Goal: Check status: Check status

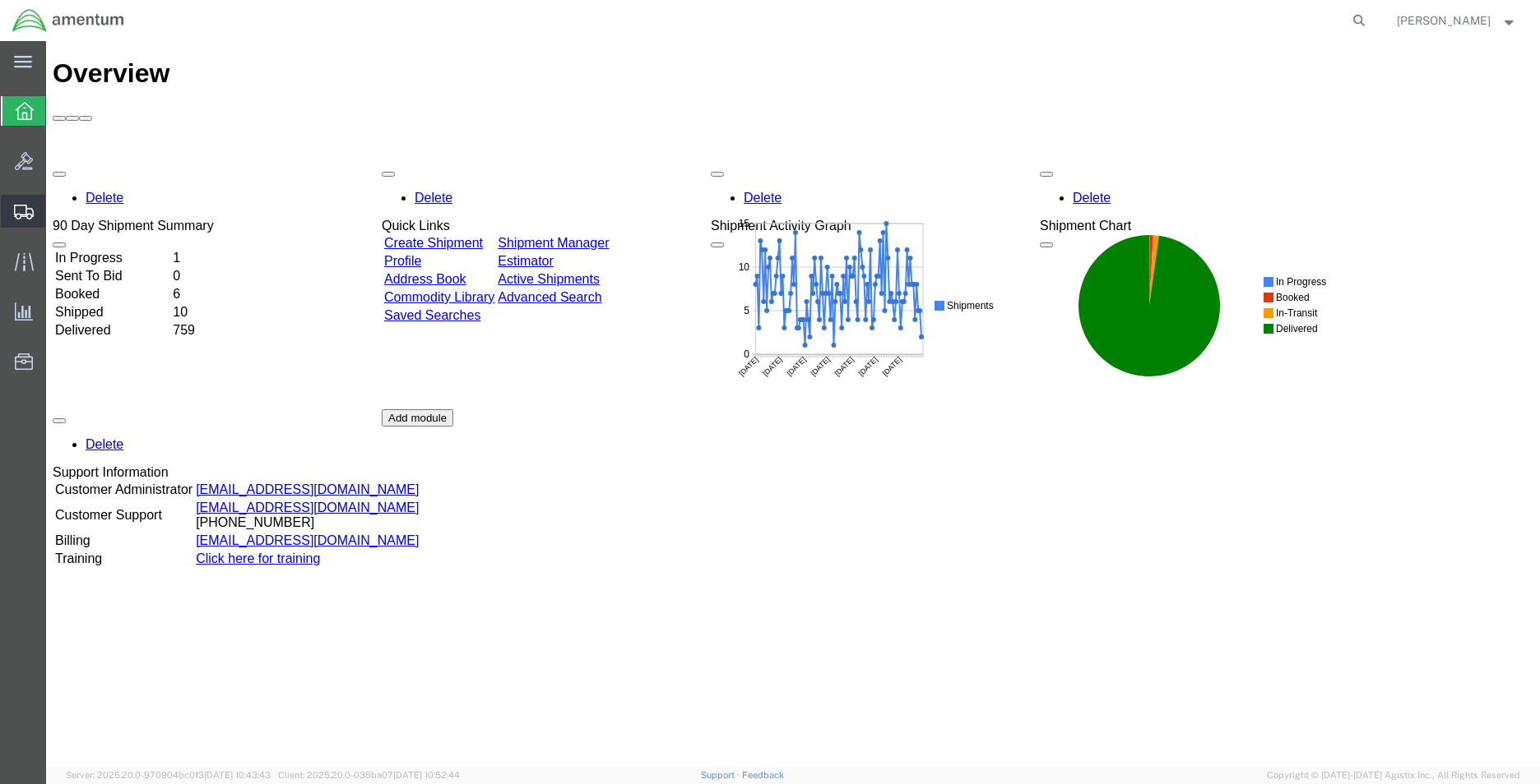
click at [0, 0] on span "Create Shipment" at bounding box center [0, 0] width 0 height 0
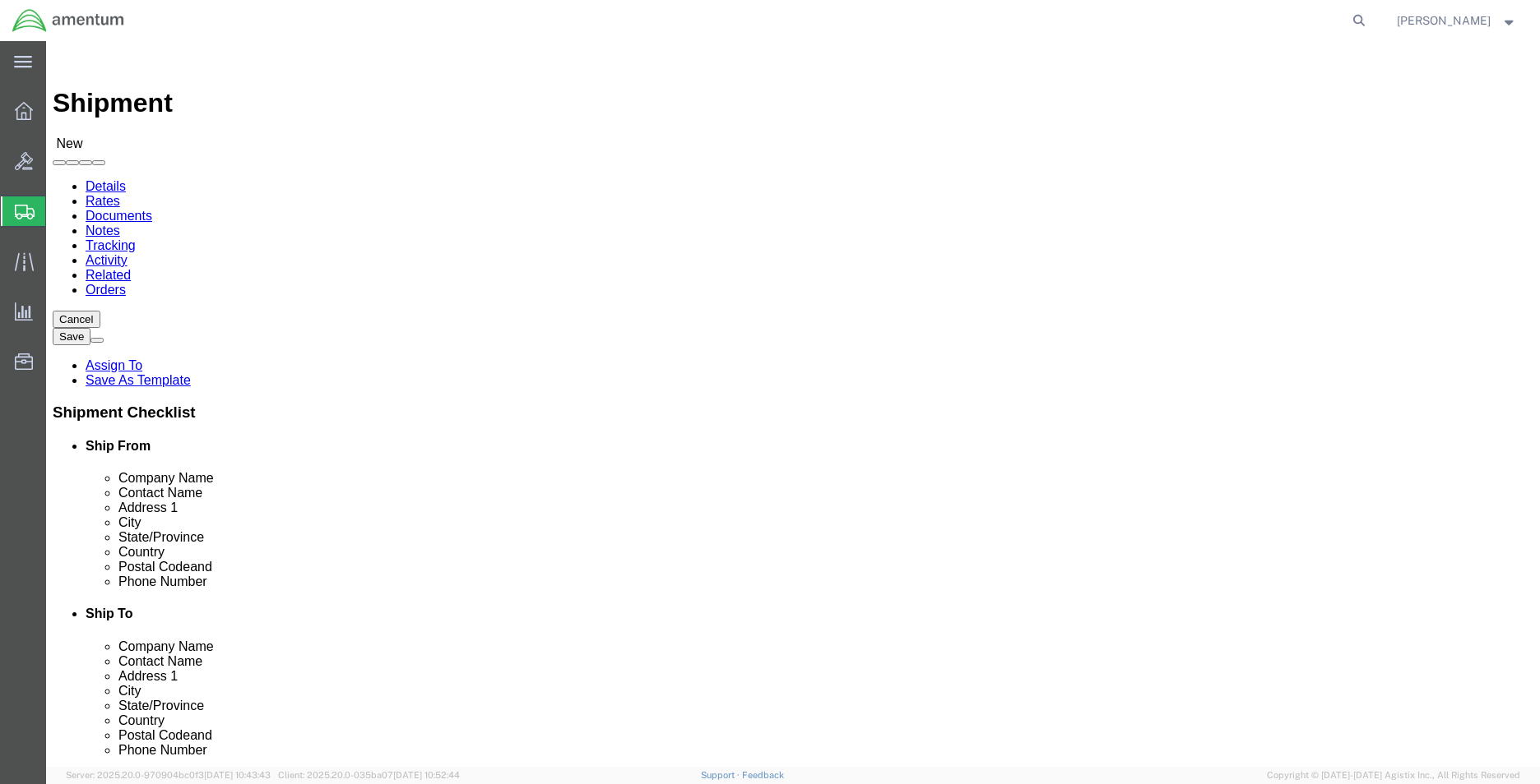
select select
drag, startPoint x: 1351, startPoint y: 25, endPoint x: 1317, endPoint y: 39, distance: 36.8
click at [1350, 24] on icon at bounding box center [1358, 20] width 23 height 23
paste input "56941171"
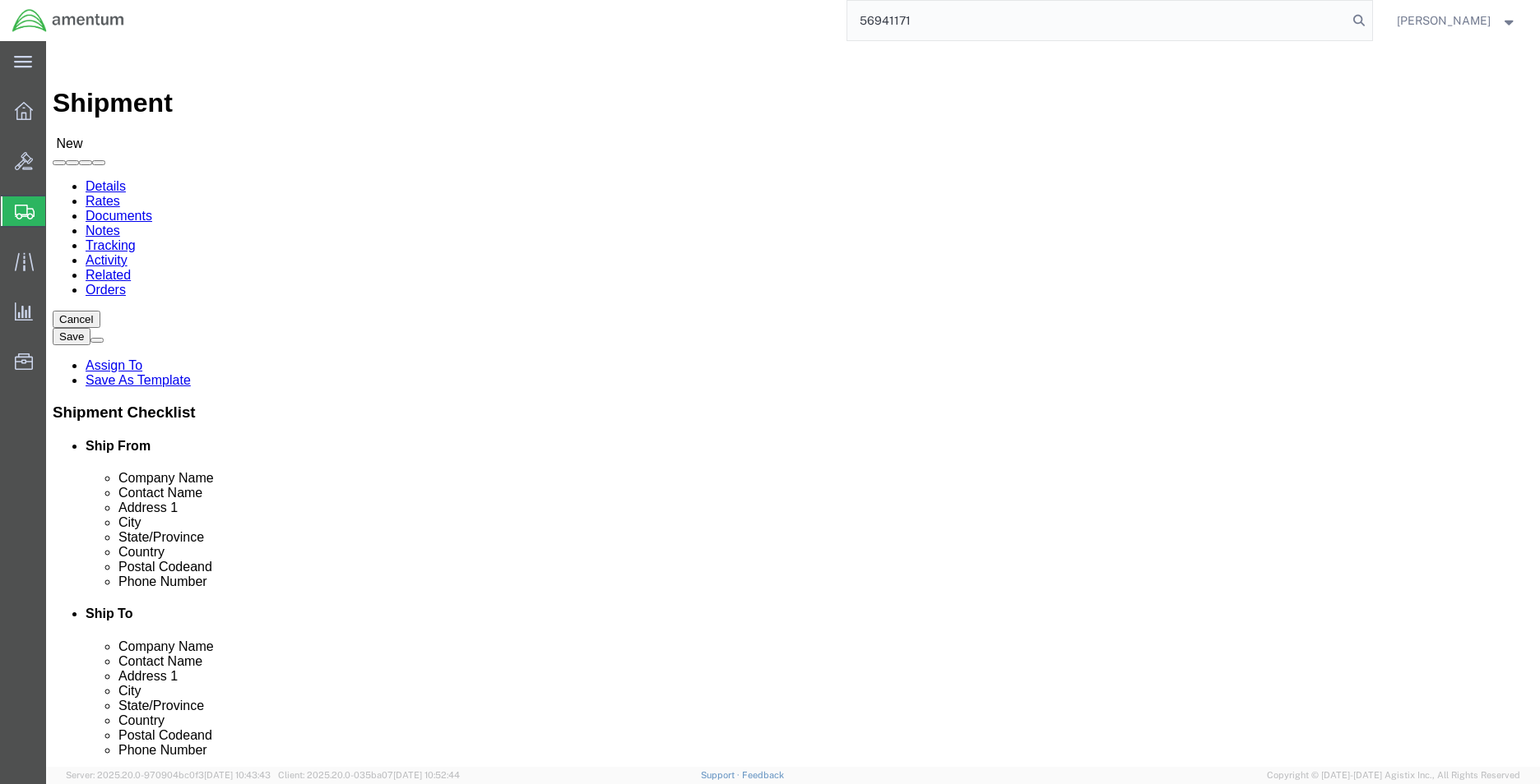
type input "56941171"
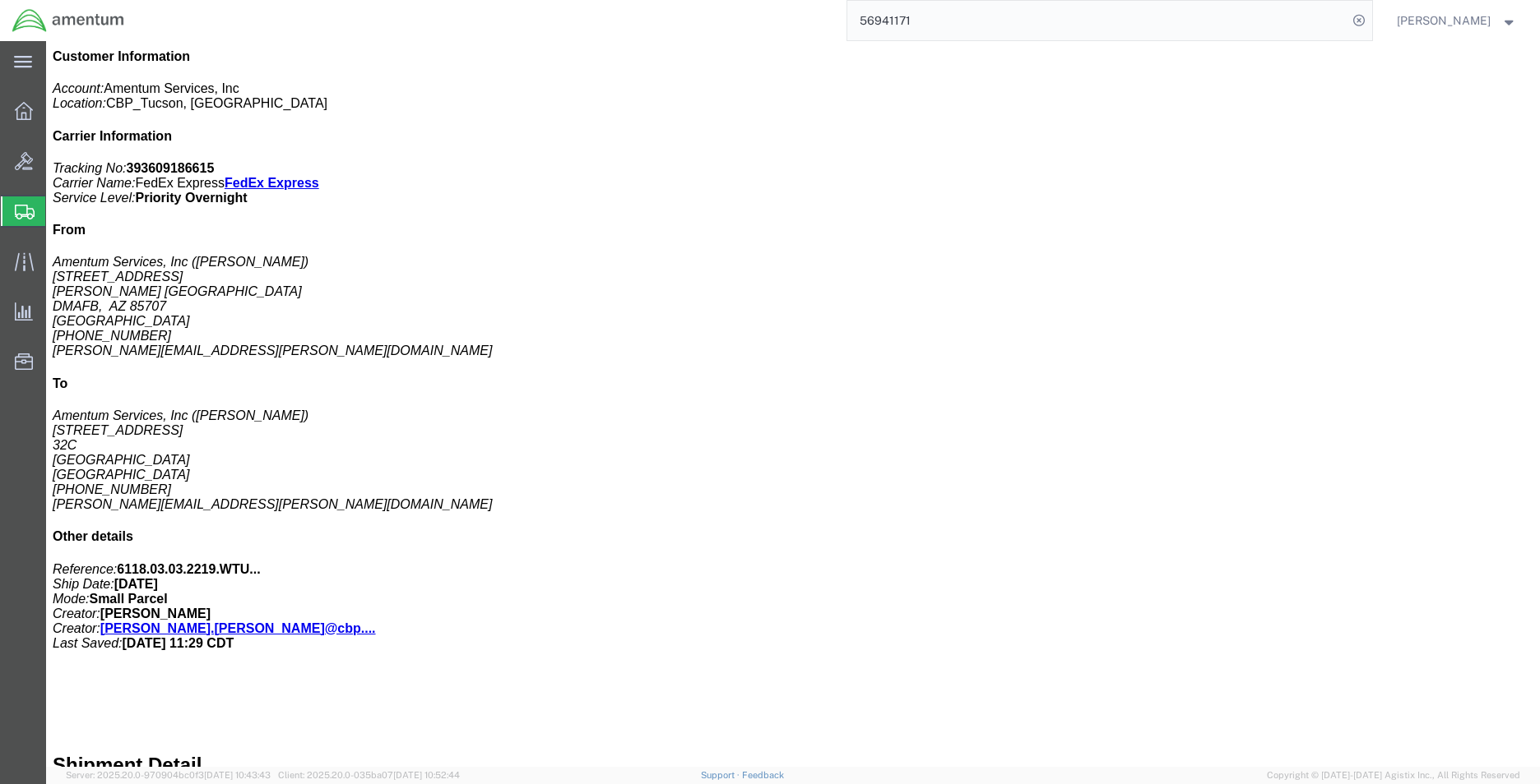
scroll to position [316, 0]
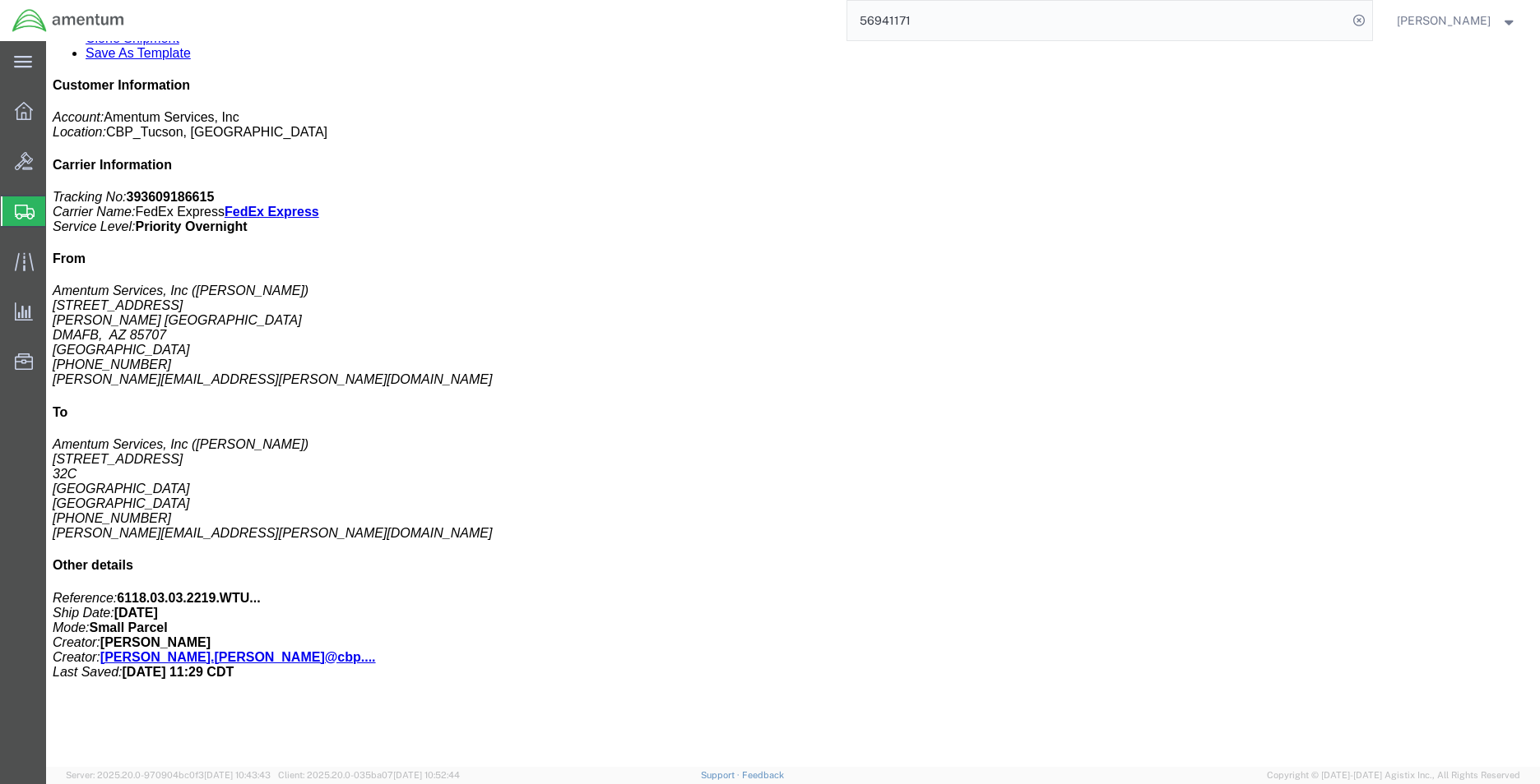
click p "Tracking: 393609186615"
click p "Pieces: 2.00 Each"
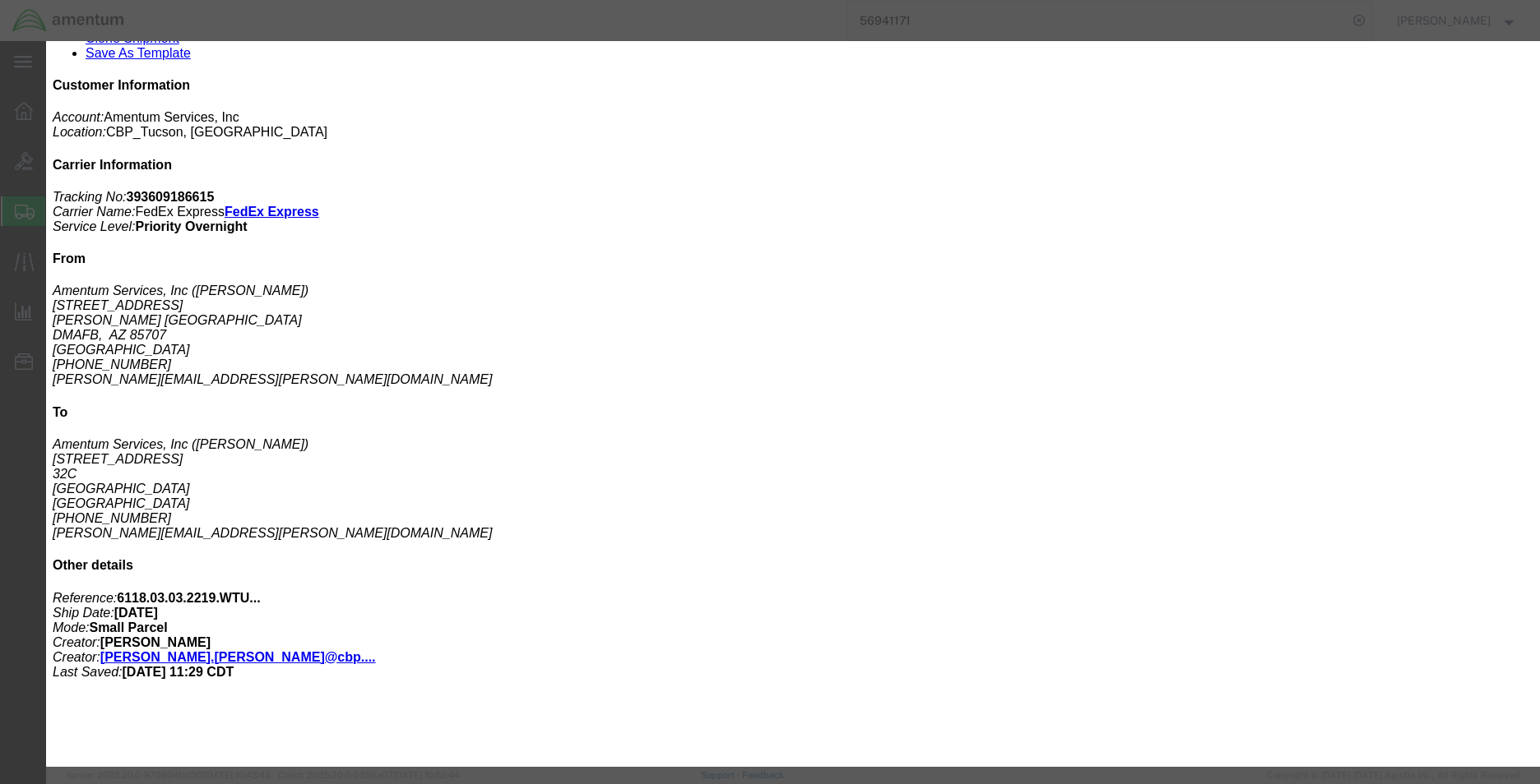
click div "Product Name: FIRST AID KIT / BATCH 534-004863 Class: 175 Pieces: 2.00 Each Tot…"
click icon "button"
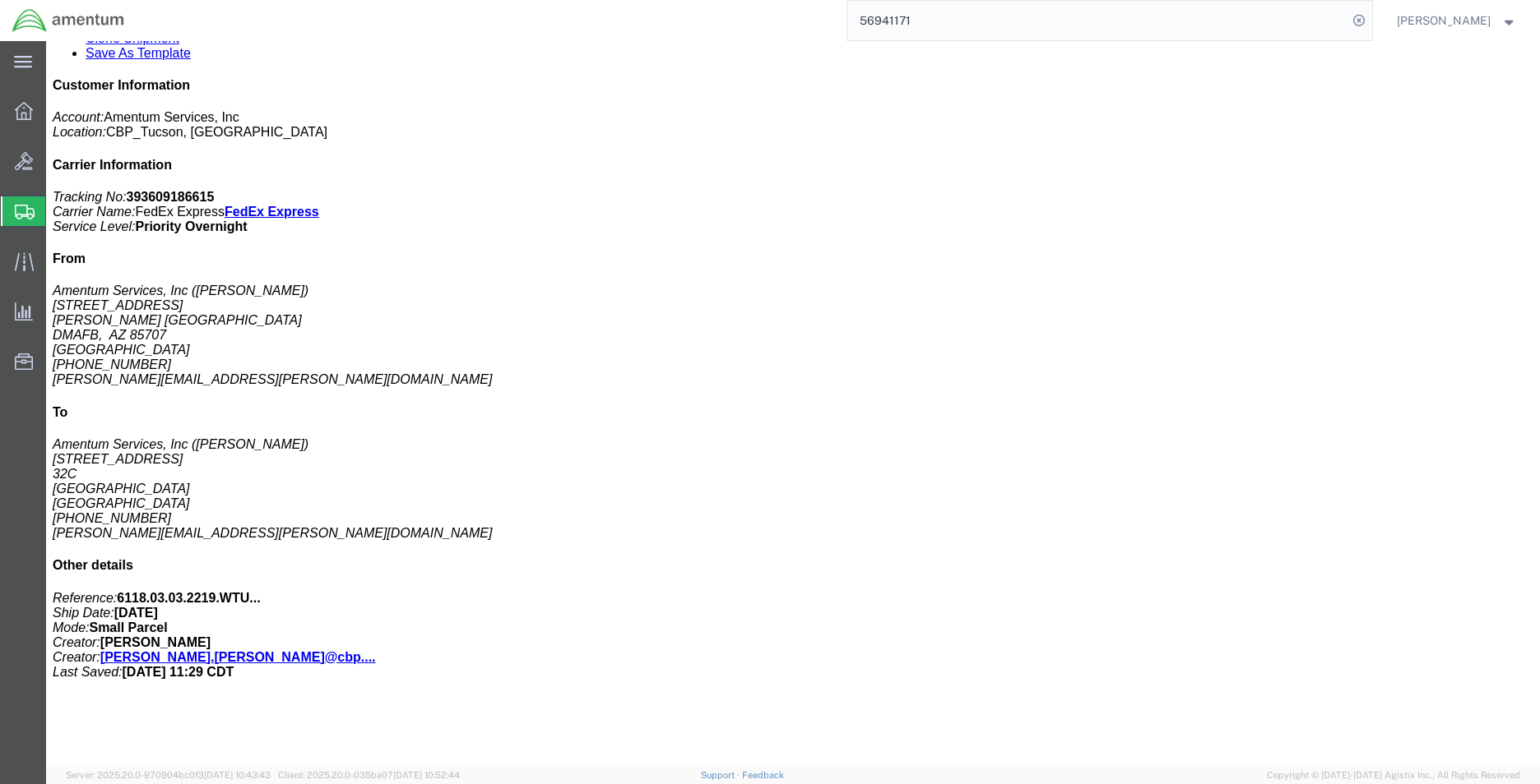
click span "button"
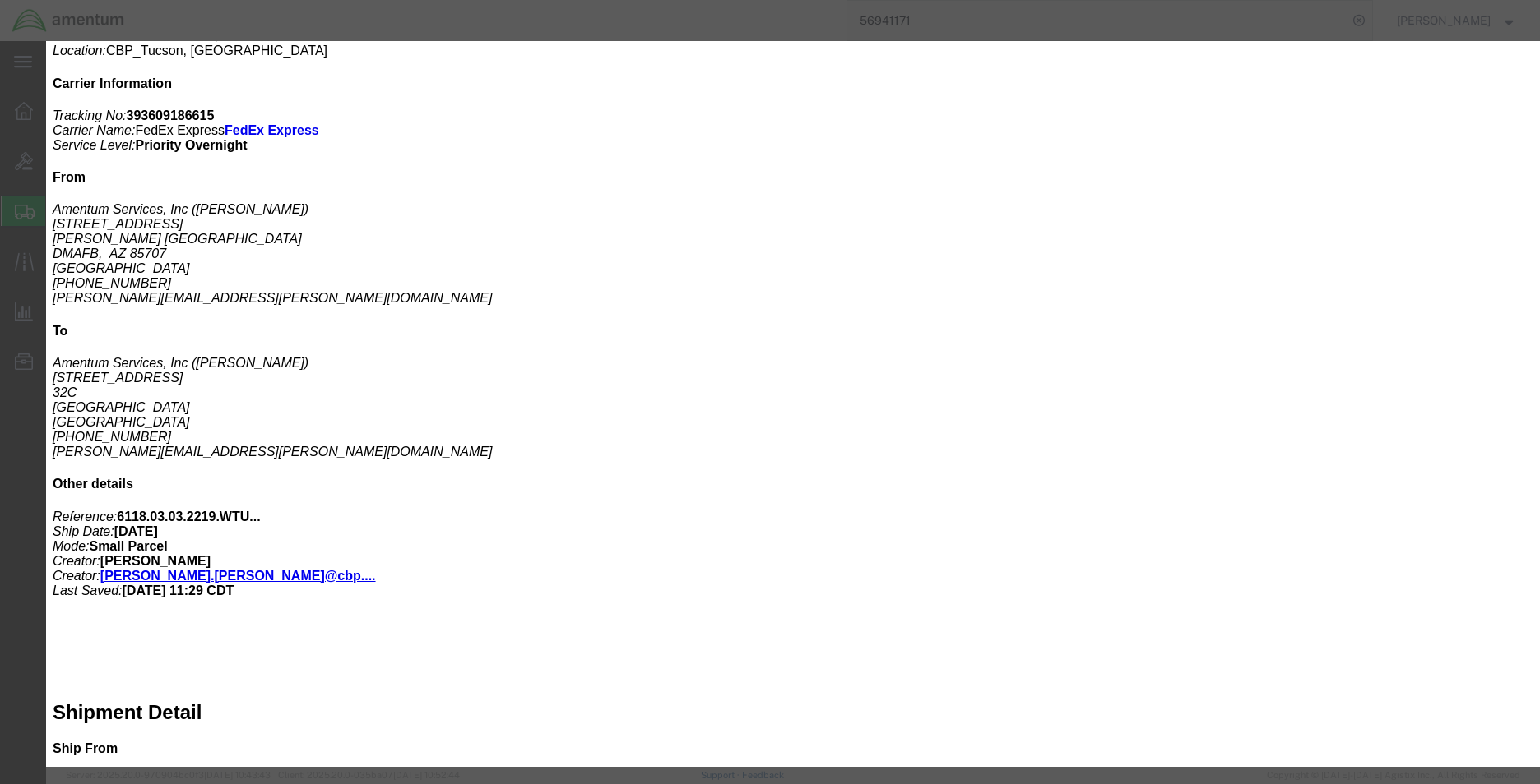
scroll to position [398, 0]
click button "Close"
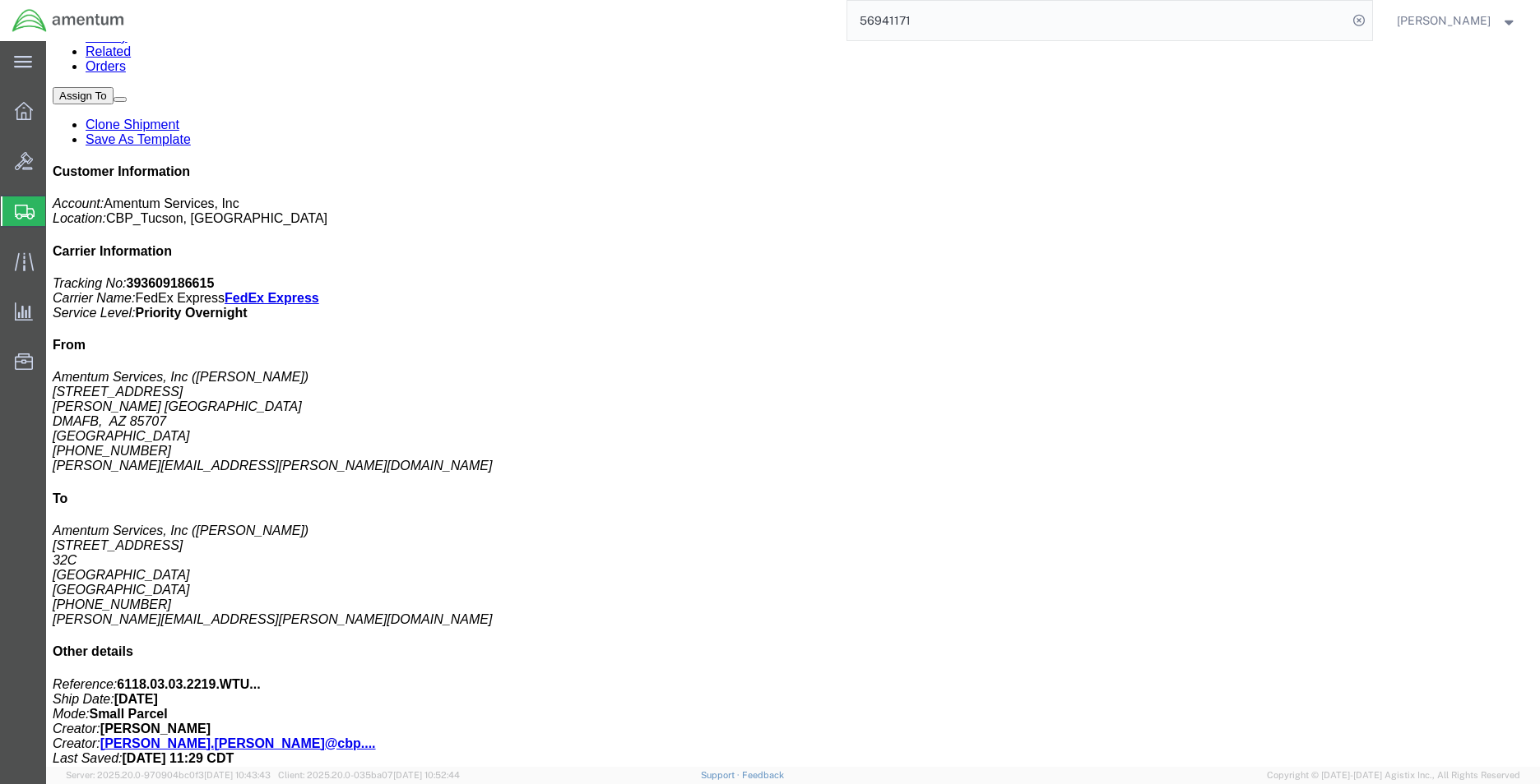
scroll to position [0, 0]
